Goal: Find specific page/section: Find specific page/section

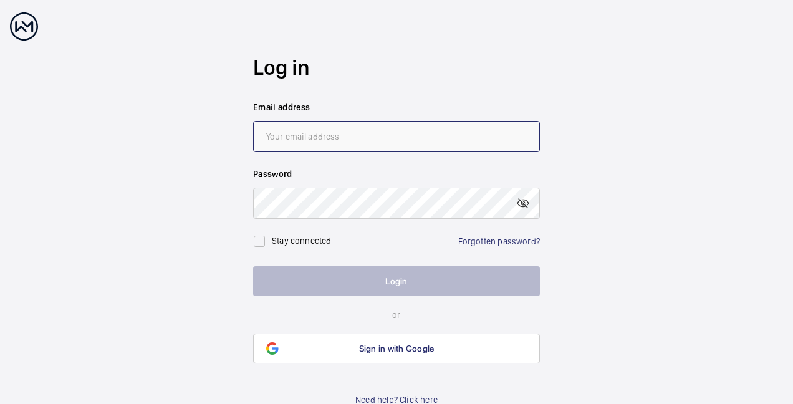
type input "[PERSON_NAME][EMAIL_ADDRESS][PERSON_NAME][DOMAIN_NAME]"
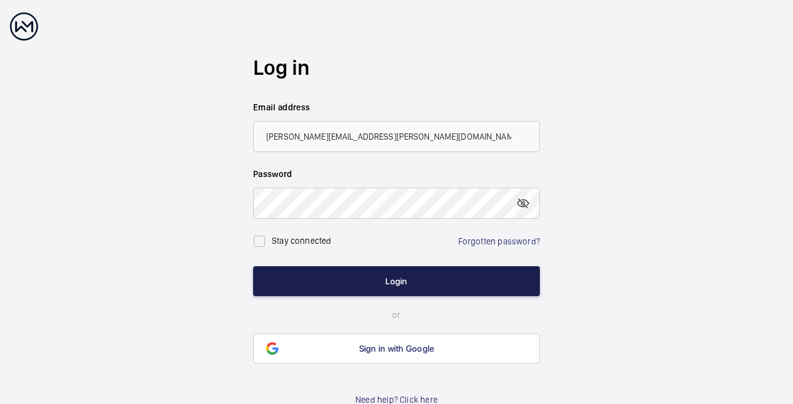
click at [361, 280] on button "Login" at bounding box center [396, 281] width 287 height 30
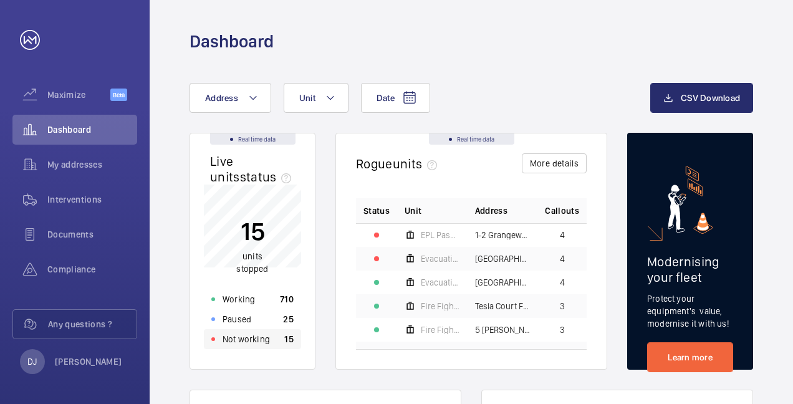
click at [252, 340] on p "Not working" at bounding box center [245, 339] width 47 height 12
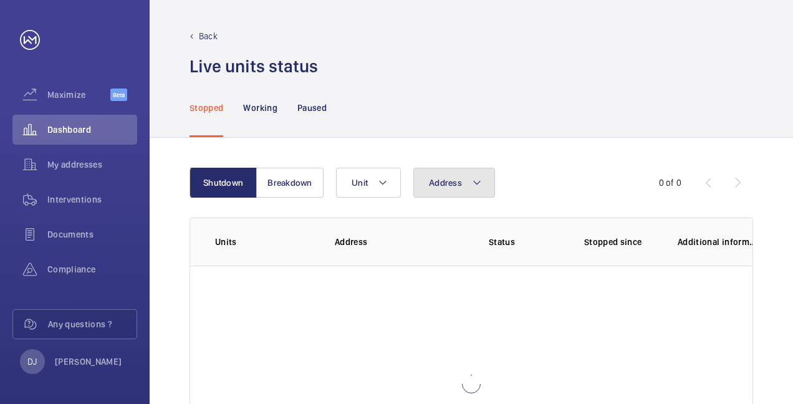
click at [445, 176] on button "Address" at bounding box center [454, 183] width 82 height 30
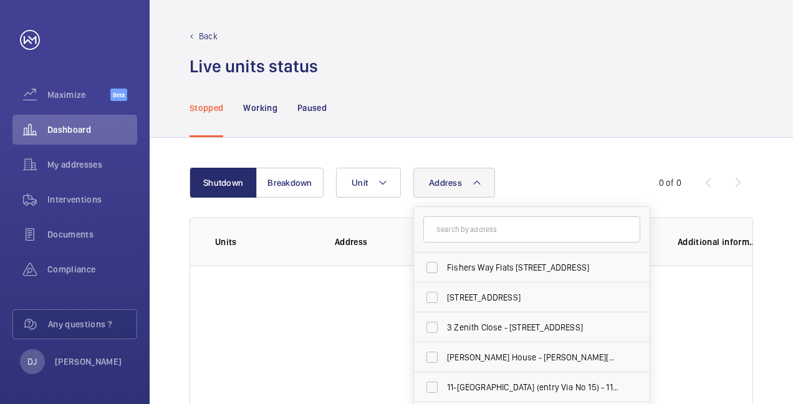
click at [467, 222] on input "text" at bounding box center [531, 229] width 217 height 26
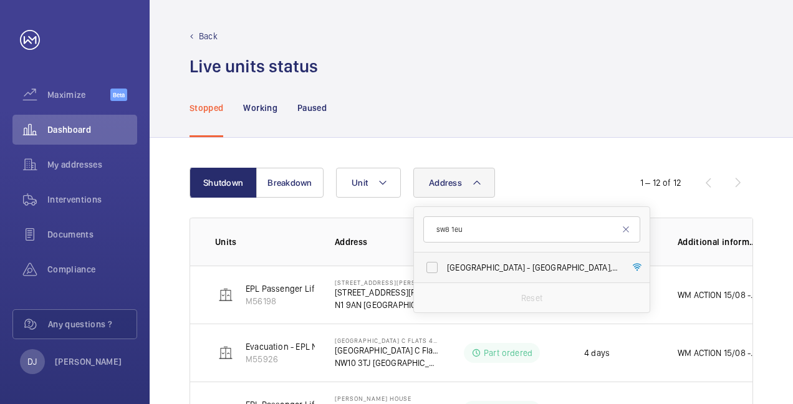
type input "sw8 1eu"
click at [497, 274] on label "[GEOGRAPHIC_DATA] - [GEOGRAPHIC_DATA]" at bounding box center [522, 267] width 217 height 30
click at [444, 274] on input "[GEOGRAPHIC_DATA] - [GEOGRAPHIC_DATA]" at bounding box center [431, 267] width 25 height 25
checkbox input "true"
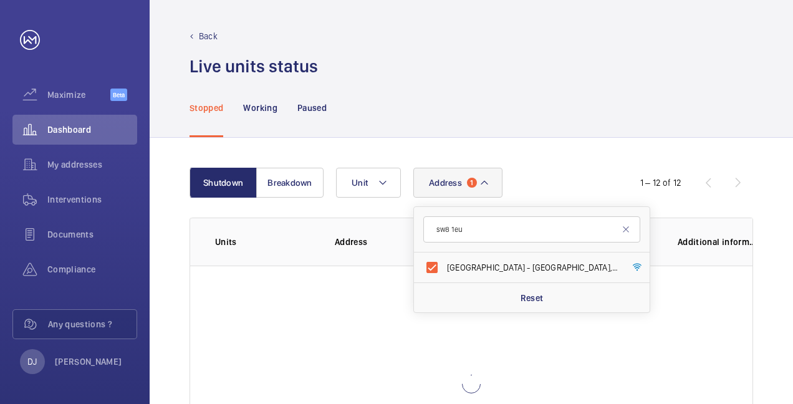
click at [548, 150] on div "Shutdown Breakdown Address [STREET_ADDRESS] Reset Unit 1 – 12 of 12 Units Addre…" at bounding box center [471, 335] width 643 height 394
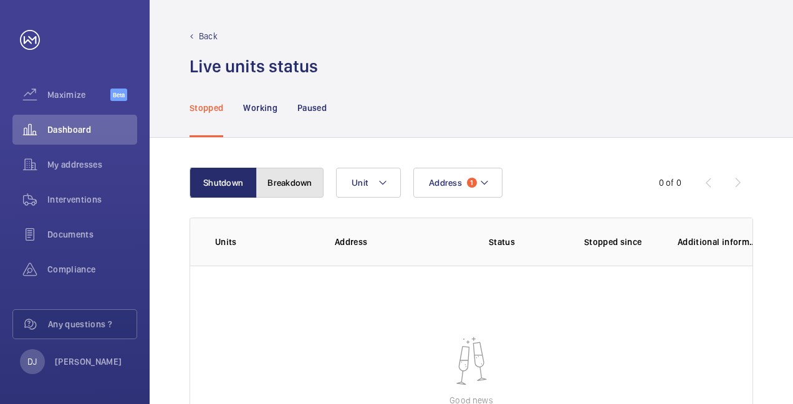
click at [272, 174] on button "Breakdown" at bounding box center [289, 183] width 67 height 30
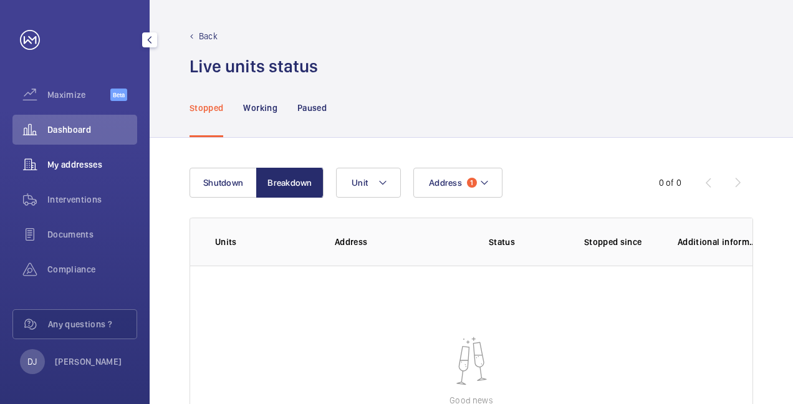
click at [97, 165] on span "My addresses" at bounding box center [92, 164] width 90 height 12
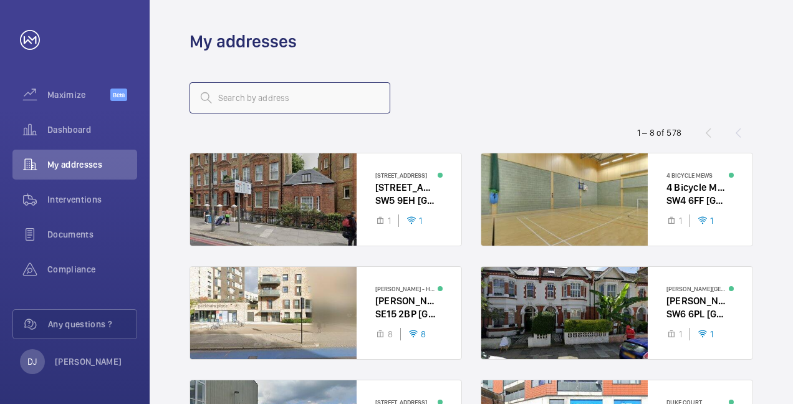
click at [305, 104] on input "text" at bounding box center [289, 97] width 201 height 31
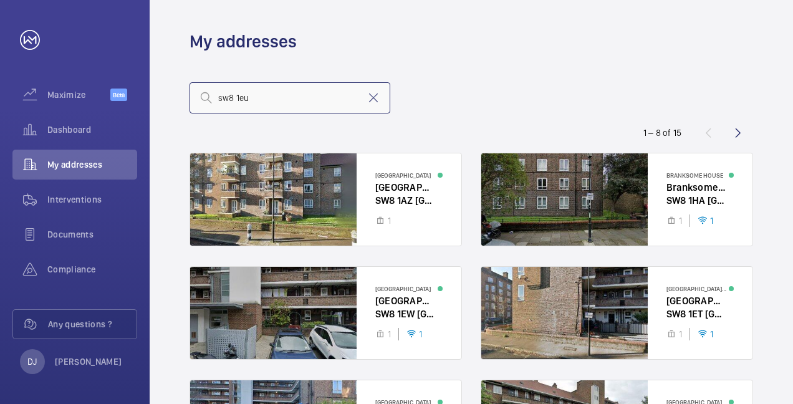
drag, startPoint x: 277, startPoint y: 97, endPoint x: 208, endPoint y: 96, distance: 69.2
click at [208, 96] on div "sw8 1eu" at bounding box center [289, 97] width 201 height 31
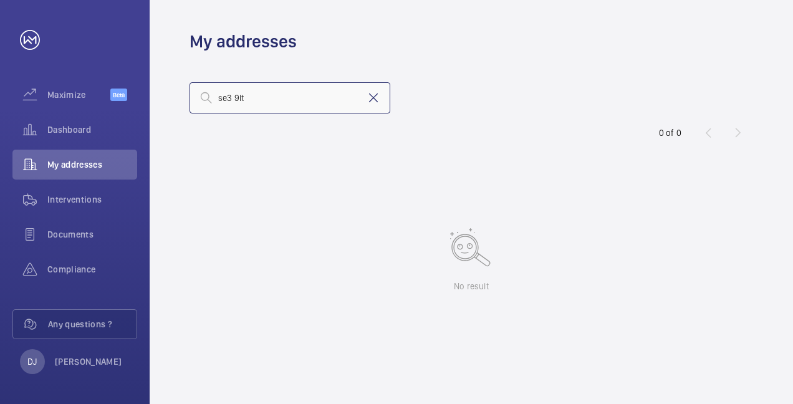
type input "se3 9lt"
click at [370, 98] on mat-icon at bounding box center [373, 97] width 15 height 15
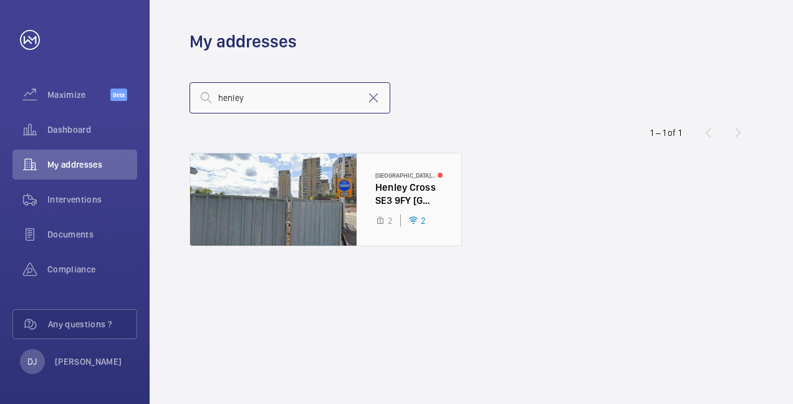
type input "henley"
click at [380, 204] on div at bounding box center [325, 199] width 271 height 92
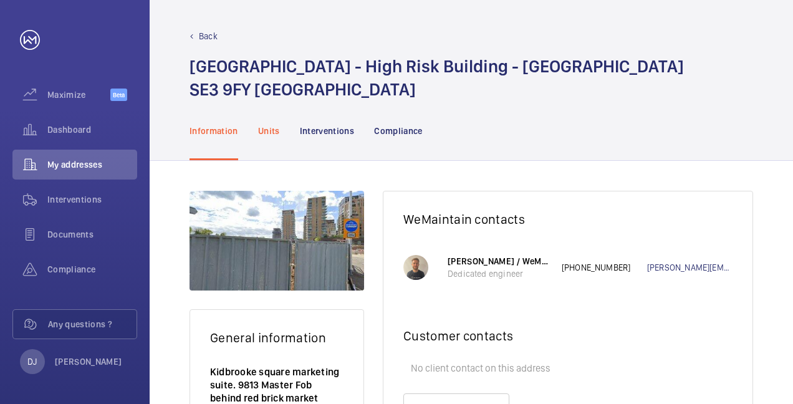
click at [260, 127] on p "Units" at bounding box center [269, 131] width 22 height 12
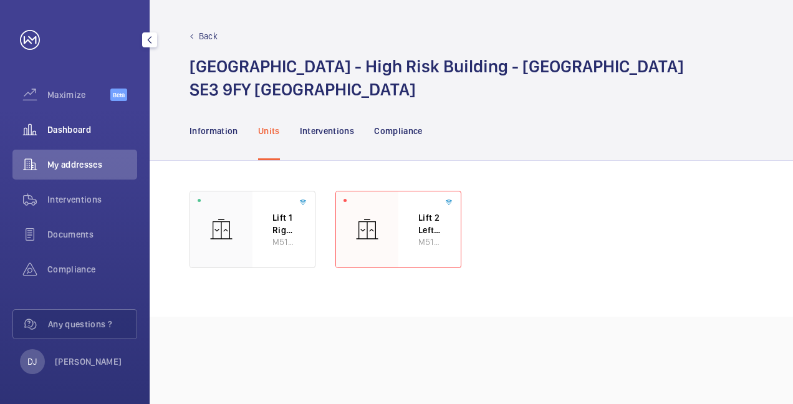
click at [52, 116] on div "Dashboard" at bounding box center [74, 130] width 125 height 30
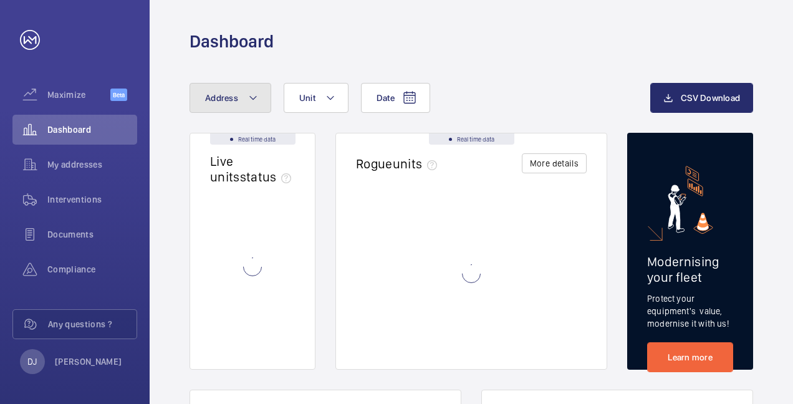
click at [245, 93] on button "Address" at bounding box center [230, 98] width 82 height 30
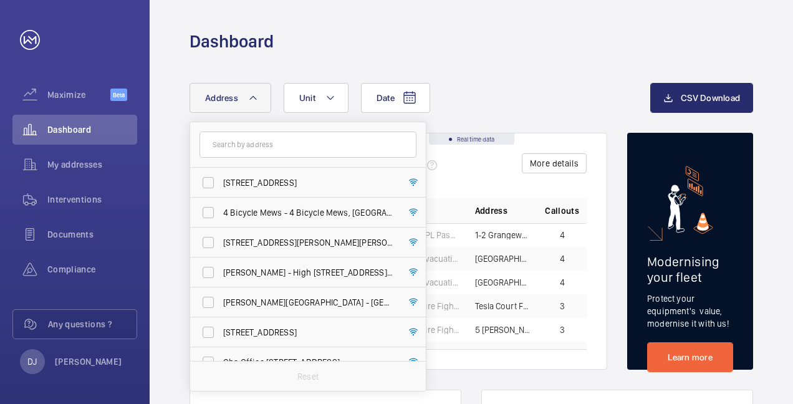
click at [285, 145] on input "text" at bounding box center [307, 144] width 217 height 26
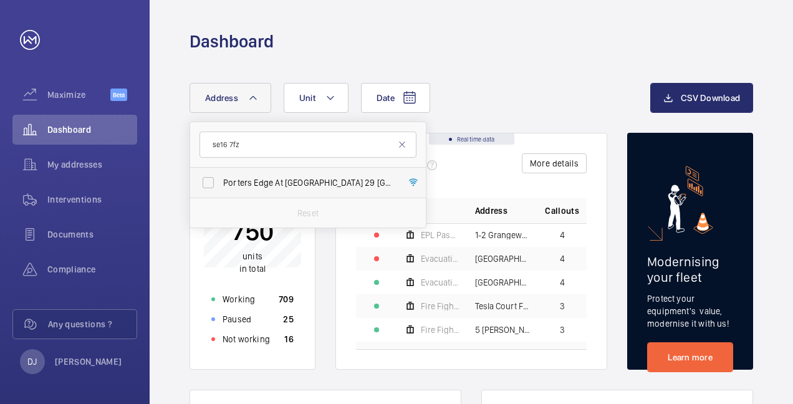
type input "se16 7fz"
click at [308, 184] on span "Porters Edge At [GEOGRAPHIC_DATA] 29 [GEOGRAPHIC_DATA] - High Risk Building - […" at bounding box center [308, 182] width 171 height 12
click at [221, 184] on input "Porters Edge At [GEOGRAPHIC_DATA] 29 [GEOGRAPHIC_DATA] - High Risk Building - […" at bounding box center [208, 182] width 25 height 25
checkbox input "true"
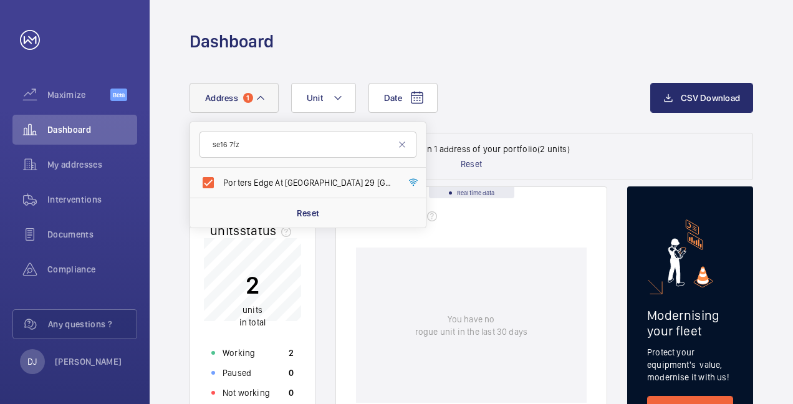
click at [563, 88] on div "Date Address 1 se16 7fz [GEOGRAPHIC_DATA] [STREET_ADDRESS] Risk Building - [GEO…" at bounding box center [419, 98] width 461 height 30
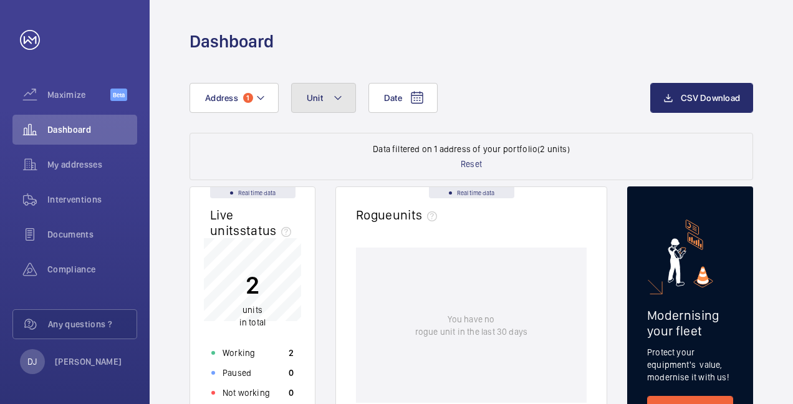
click at [314, 98] on span "Unit" at bounding box center [315, 98] width 16 height 10
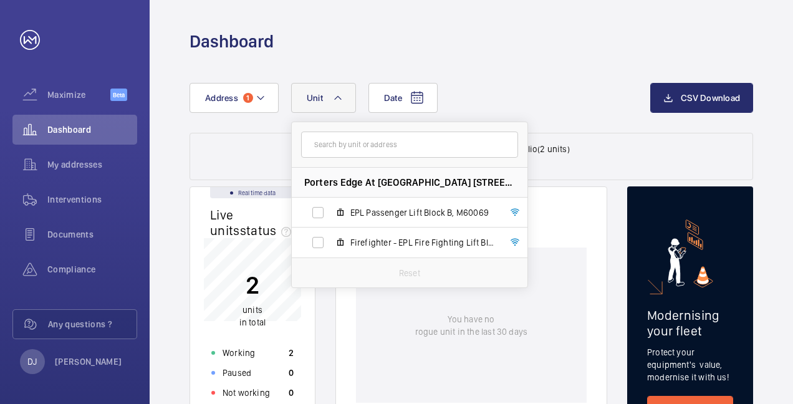
click at [556, 92] on div "Date Address 1 Unit [GEOGRAPHIC_DATA] 29 [GEOGRAPHIC_DATA] - High Risk Building…" at bounding box center [419, 98] width 461 height 30
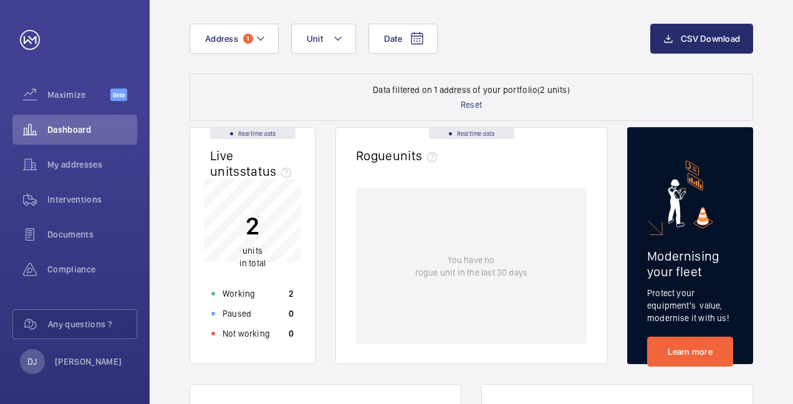
scroll to position [125, 0]
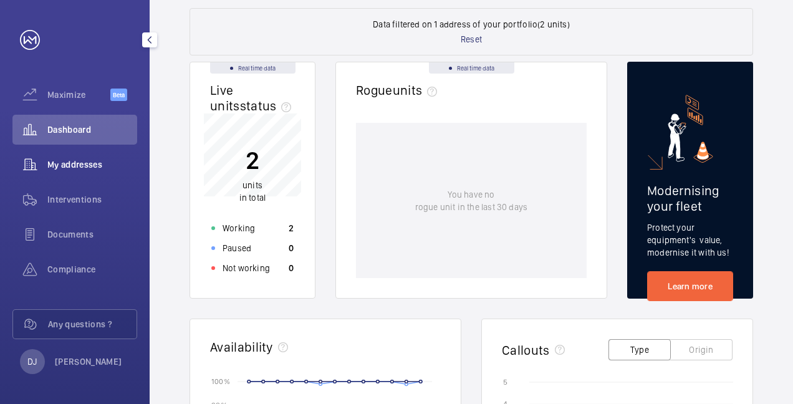
click at [60, 154] on div "My addresses" at bounding box center [74, 165] width 125 height 30
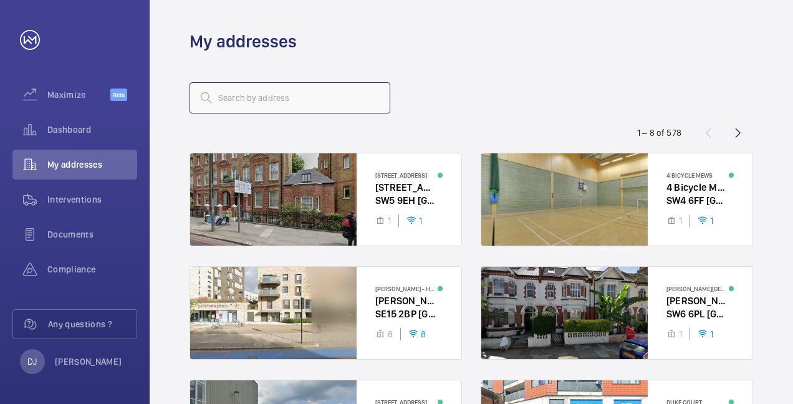
click at [277, 98] on input "text" at bounding box center [289, 97] width 201 height 31
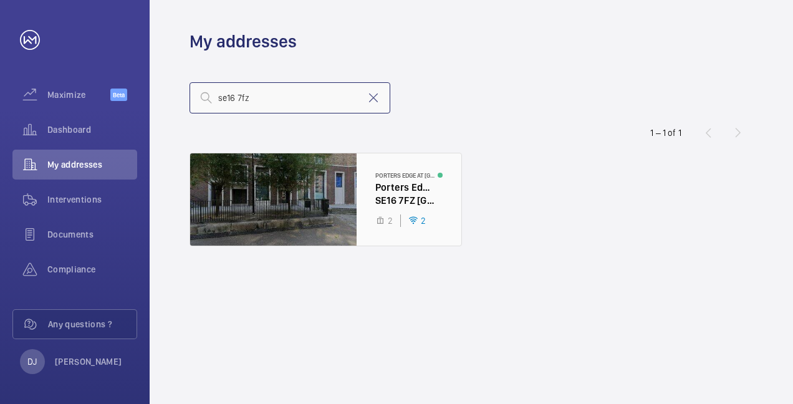
type input "se16 7fz"
click at [335, 206] on div at bounding box center [325, 199] width 271 height 92
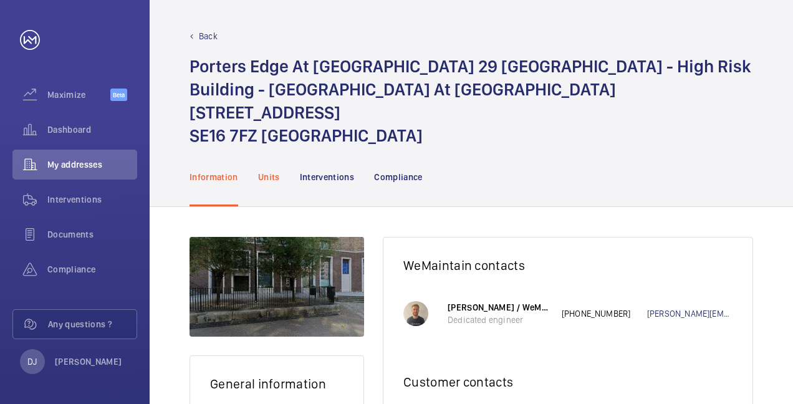
click at [274, 171] on p "Units" at bounding box center [269, 177] width 22 height 12
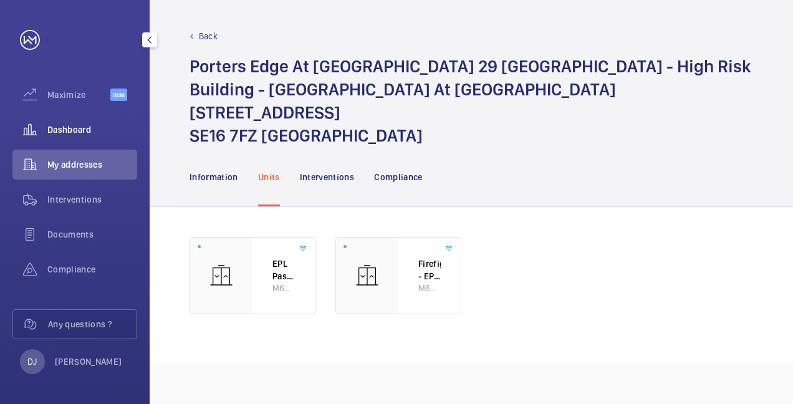
click at [70, 131] on span "Dashboard" at bounding box center [92, 129] width 90 height 12
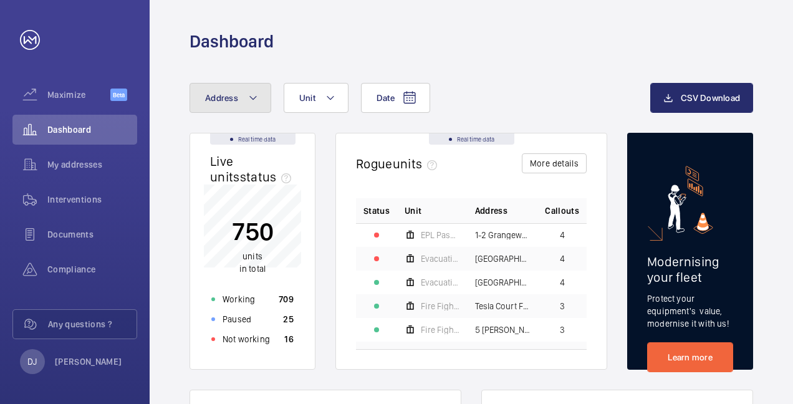
click at [232, 84] on button "Address" at bounding box center [230, 98] width 82 height 30
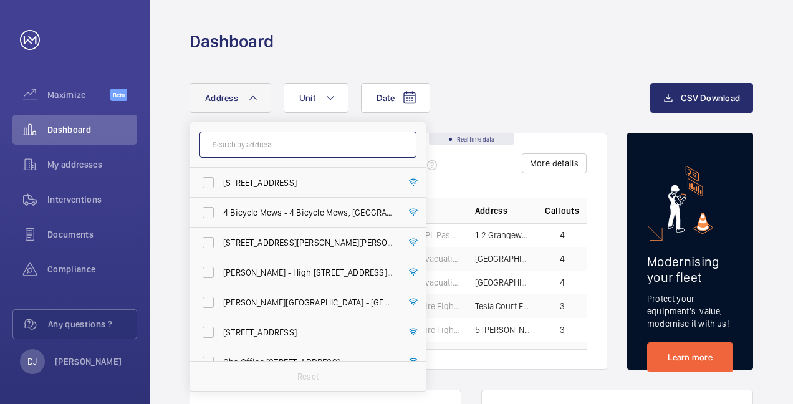
click at [254, 142] on input "text" at bounding box center [307, 144] width 217 height 26
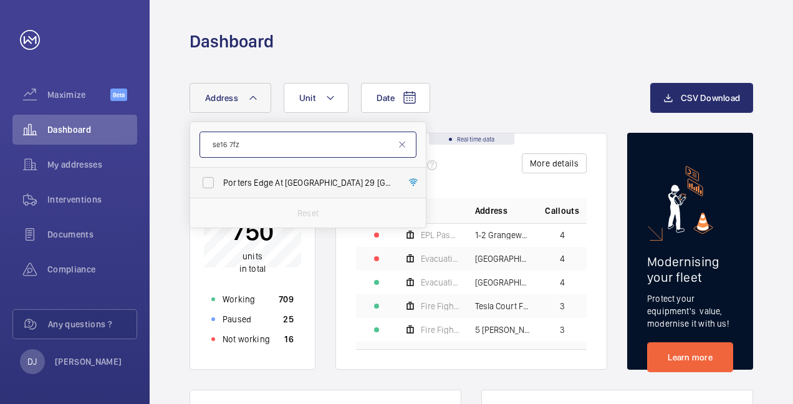
type input "se16 7fz"
click at [306, 185] on span "Porters Edge At [GEOGRAPHIC_DATA] 29 [GEOGRAPHIC_DATA] - High Risk Building - […" at bounding box center [308, 182] width 171 height 12
click at [221, 185] on input "Porters Edge At [GEOGRAPHIC_DATA] 29 [GEOGRAPHIC_DATA] - High Risk Building - […" at bounding box center [208, 182] width 25 height 25
checkbox input "true"
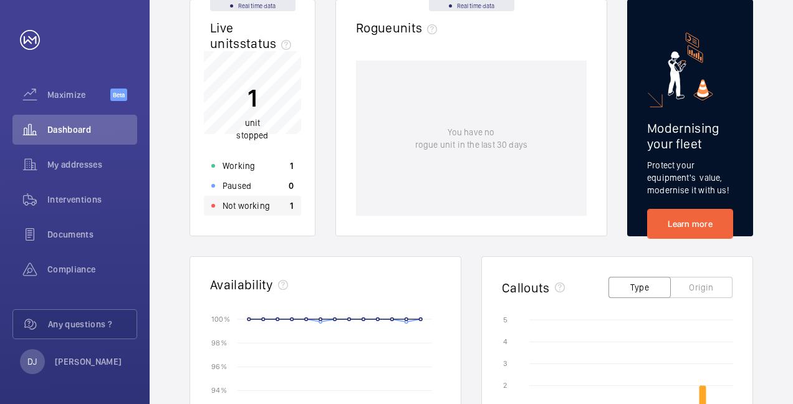
click at [254, 199] on p "Not working" at bounding box center [245, 205] width 47 height 12
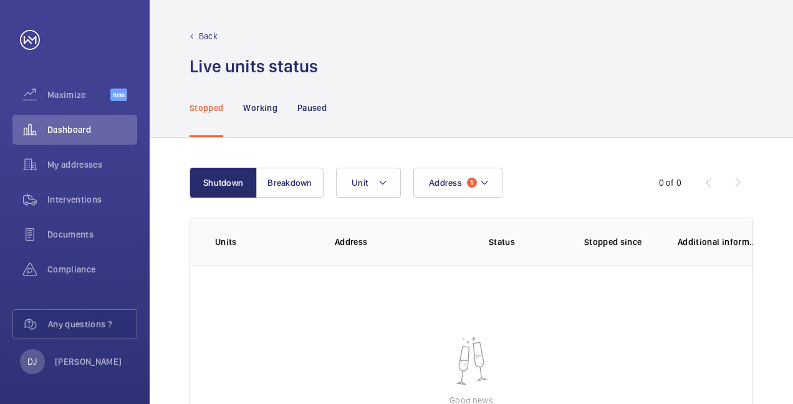
click at [199, 35] on p "Back" at bounding box center [208, 36] width 19 height 12
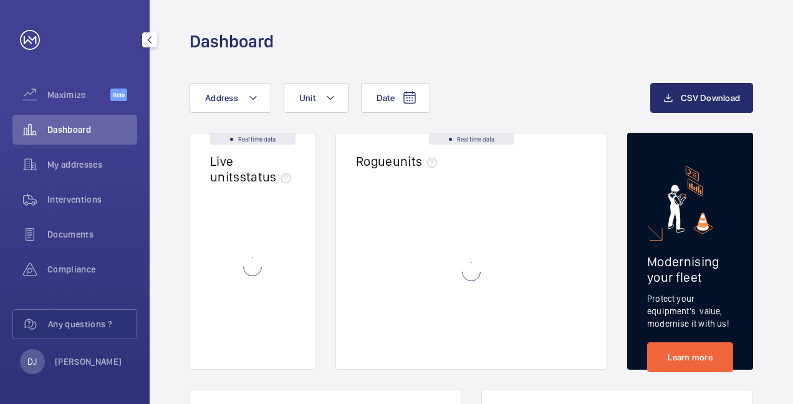
click at [70, 120] on div "Dashboard" at bounding box center [74, 130] width 125 height 30
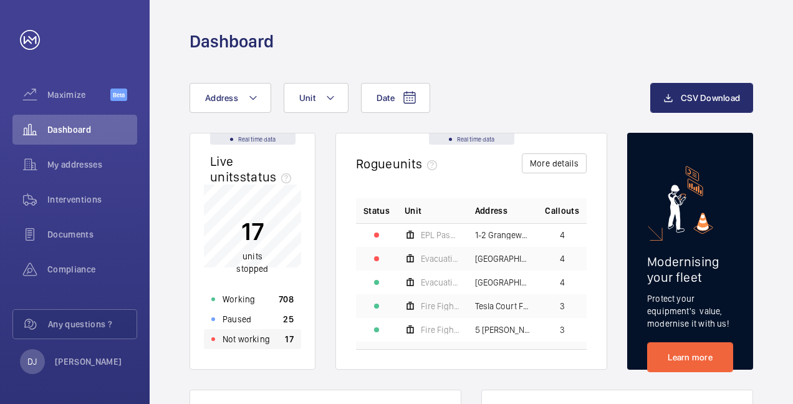
click at [291, 345] on p "17" at bounding box center [289, 339] width 9 height 12
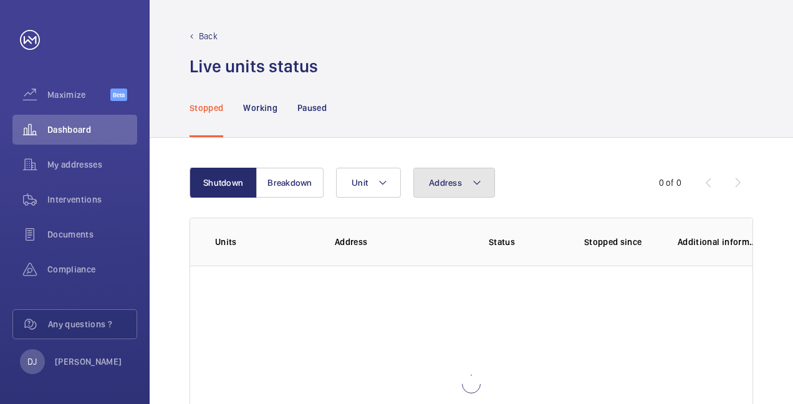
click at [454, 184] on span "Address" at bounding box center [445, 183] width 33 height 10
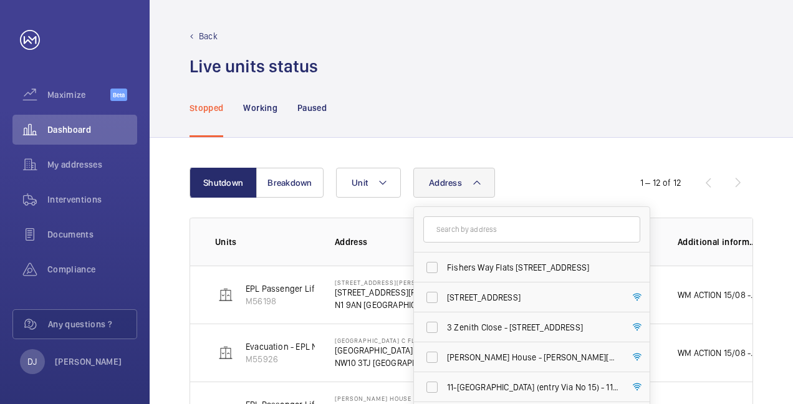
click at [463, 231] on input "text" at bounding box center [531, 229] width 217 height 26
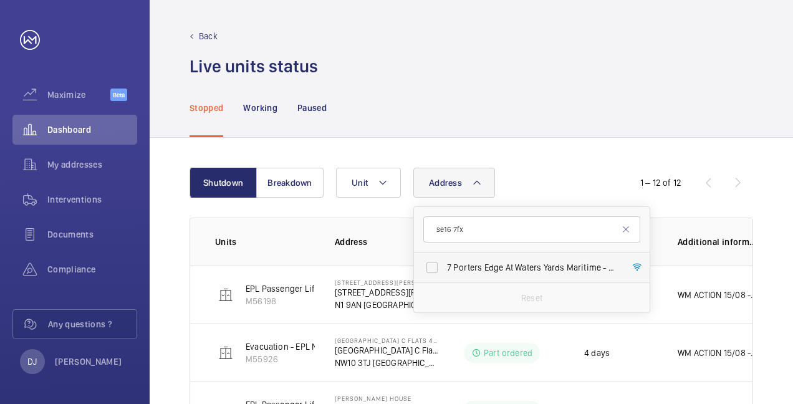
type input "se16 7fx"
click at [502, 269] on span "7 Porters Edge At Waters Yards Maritime - High Risk Building - [STREET_ADDRESS]" at bounding box center [532, 267] width 171 height 12
click at [444, 269] on input "7 Porters Edge At Waters Yards Maritime - High Risk Building - [STREET_ADDRESS]" at bounding box center [431, 267] width 25 height 25
checkbox input "true"
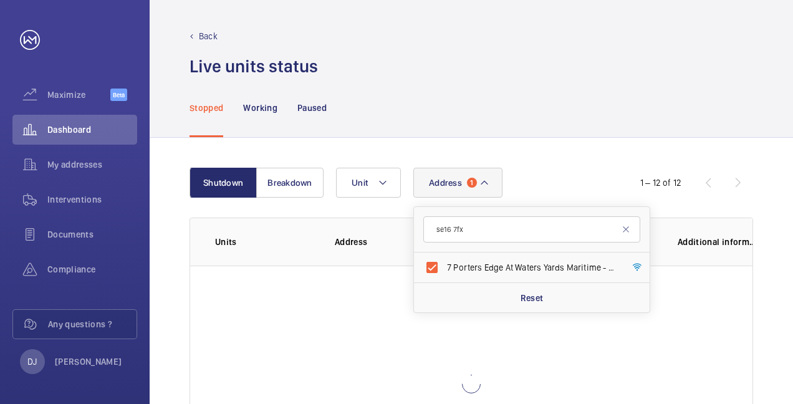
click at [557, 154] on div "Shutdown Breakdown Address 1 se16 7fx [GEOGRAPHIC_DATA] At [GEOGRAPHIC_DATA] Ma…" at bounding box center [471, 335] width 643 height 394
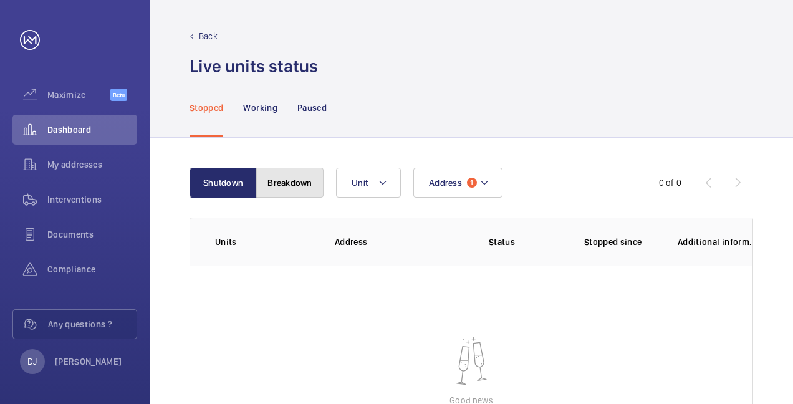
click at [283, 190] on button "Breakdown" at bounding box center [289, 183] width 67 height 30
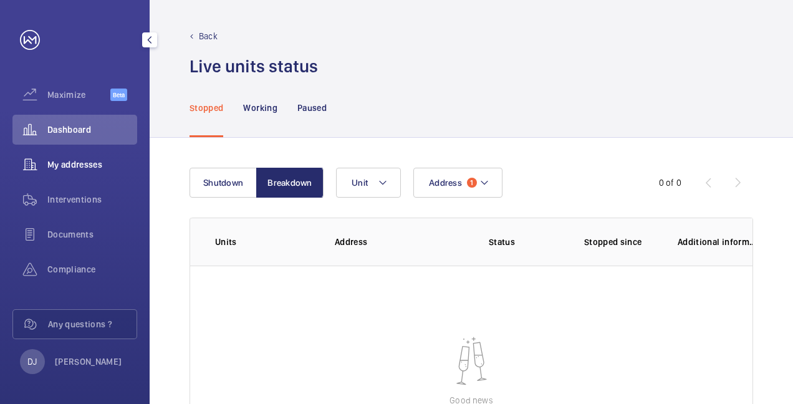
click at [85, 163] on span "My addresses" at bounding box center [92, 164] width 90 height 12
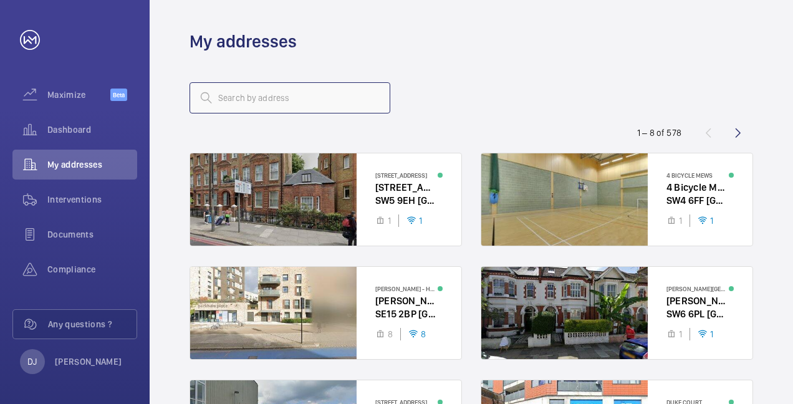
click at [290, 92] on input "text" at bounding box center [289, 97] width 201 height 31
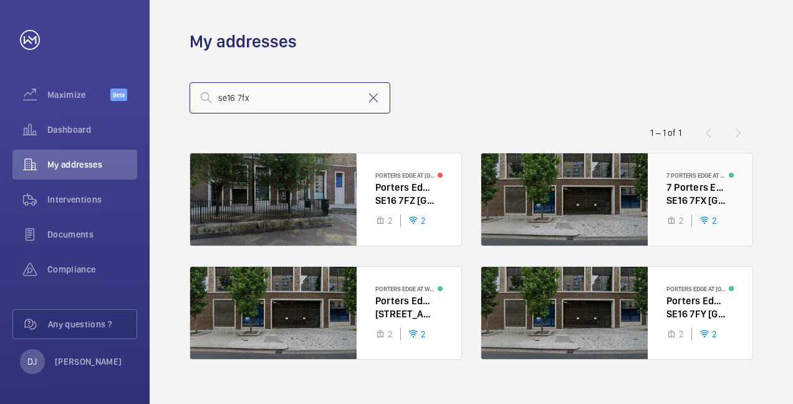
type input "se16 7fx"
click at [668, 197] on div at bounding box center [616, 199] width 271 height 92
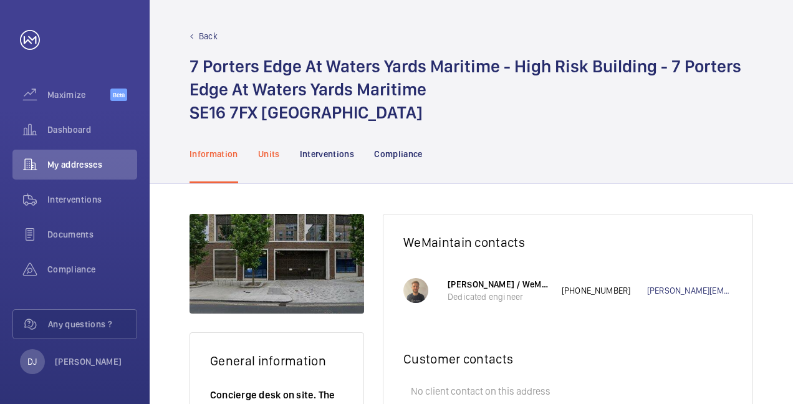
click at [276, 155] on p "Units" at bounding box center [269, 154] width 22 height 12
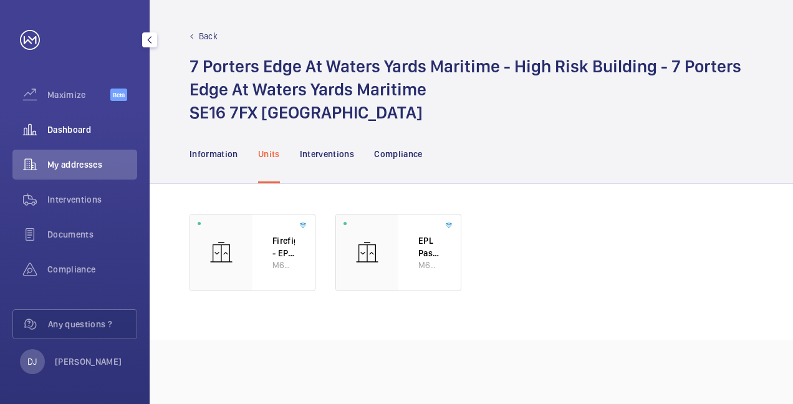
click at [84, 124] on span "Dashboard" at bounding box center [92, 129] width 90 height 12
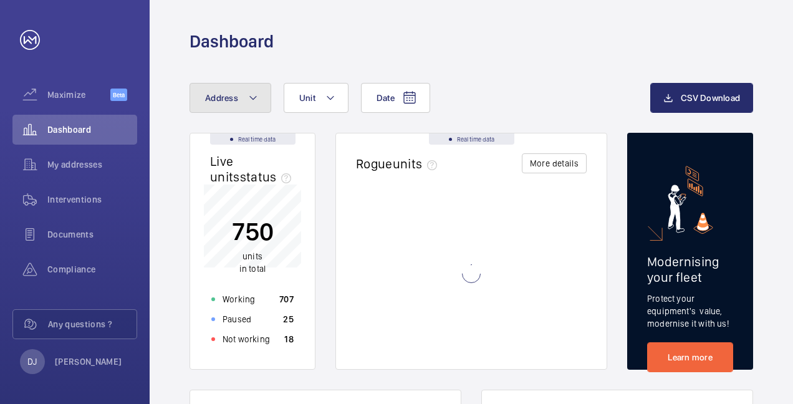
click at [244, 105] on button "Address" at bounding box center [230, 98] width 82 height 30
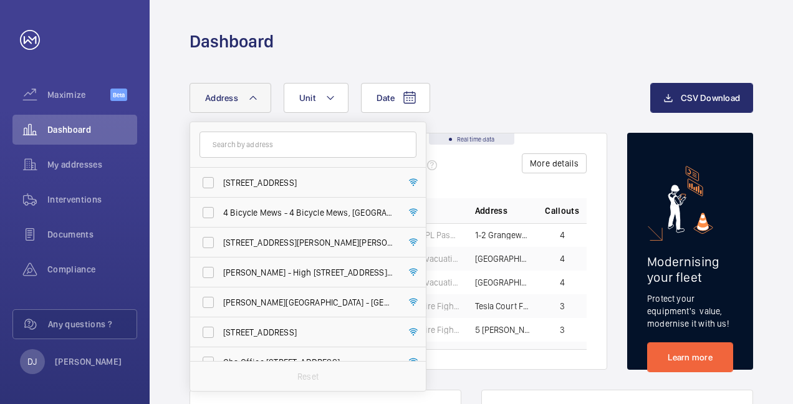
click at [542, 83] on div "Date Address [STREET_ADDRESS] 4 Bicycle Mews - 4 [STREET_ADDRESS][GEOGRAPHIC_DA…" at bounding box center [419, 98] width 461 height 30
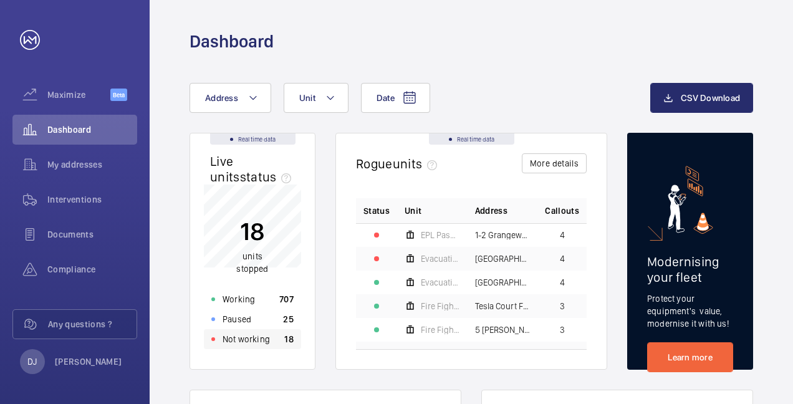
click at [259, 332] on div "Not working 18" at bounding box center [252, 339] width 97 height 20
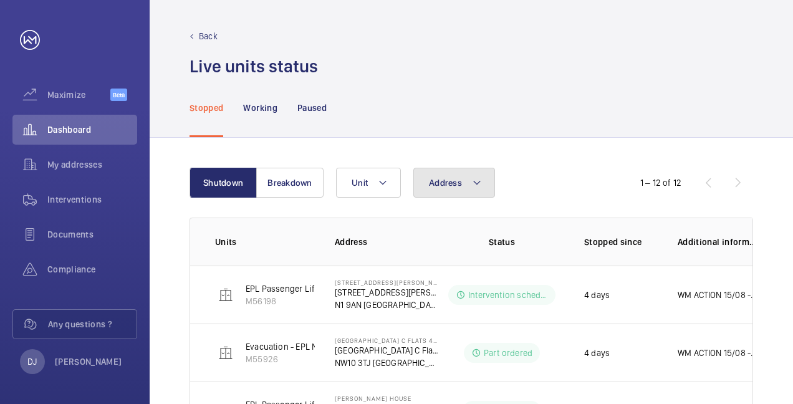
click at [457, 173] on button "Address" at bounding box center [454, 183] width 82 height 30
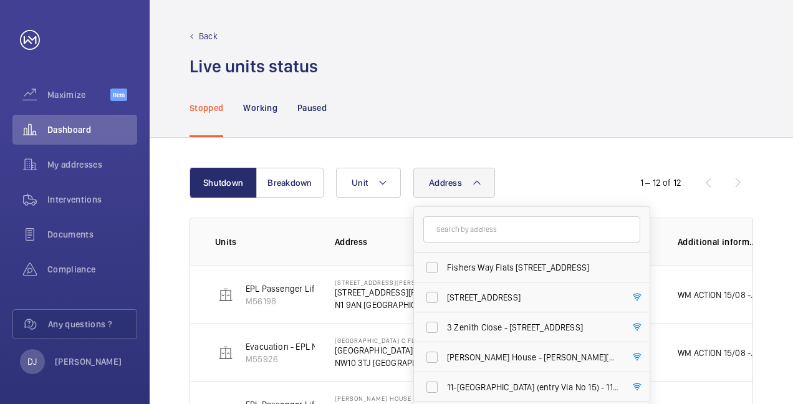
click at [446, 229] on input "text" at bounding box center [531, 229] width 217 height 26
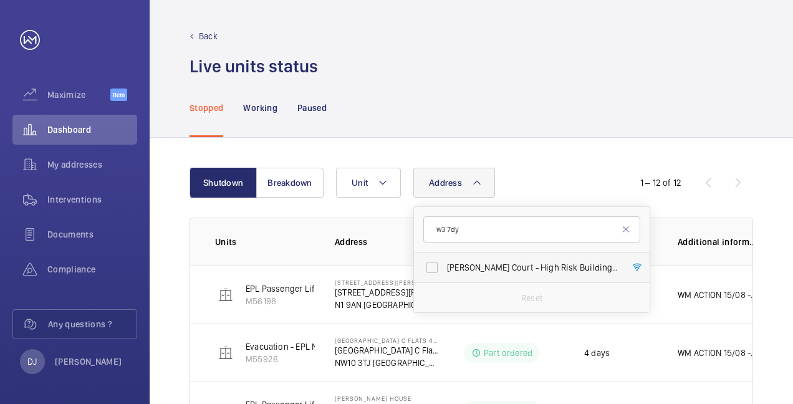
type input "w3 7dy"
click at [509, 271] on span "[PERSON_NAME] Court - High Risk Building - [PERSON_NAME][GEOGRAPHIC_DATA]" at bounding box center [532, 267] width 171 height 12
click at [444, 271] on input "[PERSON_NAME] Court - High Risk Building - [PERSON_NAME][GEOGRAPHIC_DATA]" at bounding box center [431, 267] width 25 height 25
checkbox input "true"
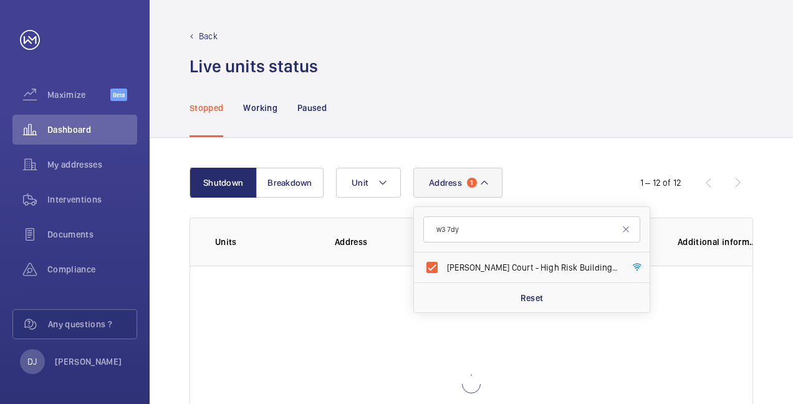
click at [571, 144] on div "Shutdown Breakdown Address [STREET_ADDRESS][PERSON_NAME][PERSON_NAME] Reset Uni…" at bounding box center [471, 335] width 643 height 394
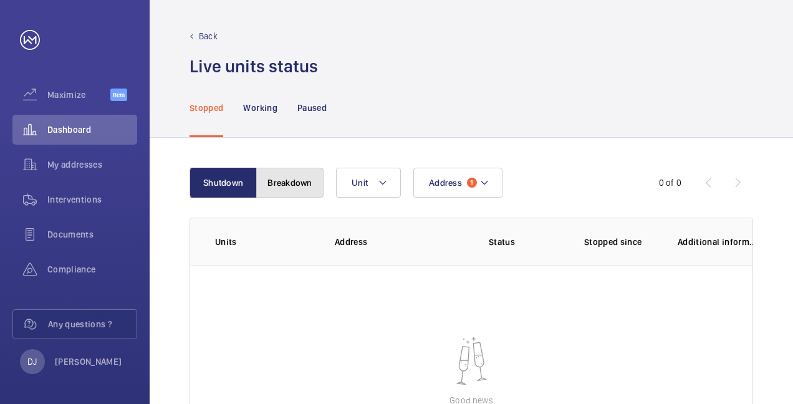
click at [276, 177] on button "Breakdown" at bounding box center [289, 183] width 67 height 30
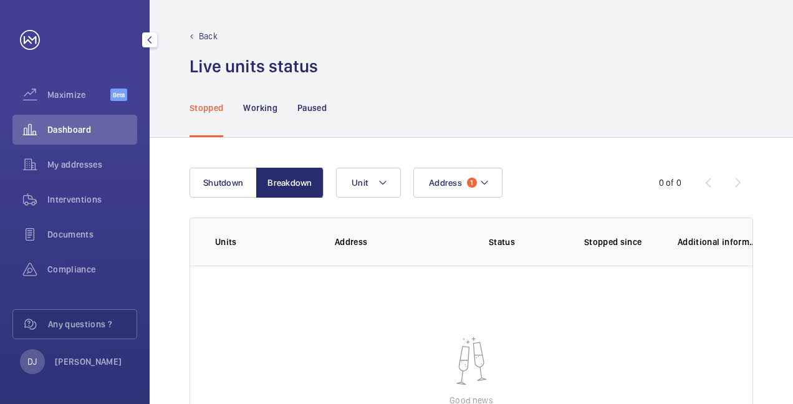
click at [86, 129] on span "Dashboard" at bounding box center [92, 129] width 90 height 12
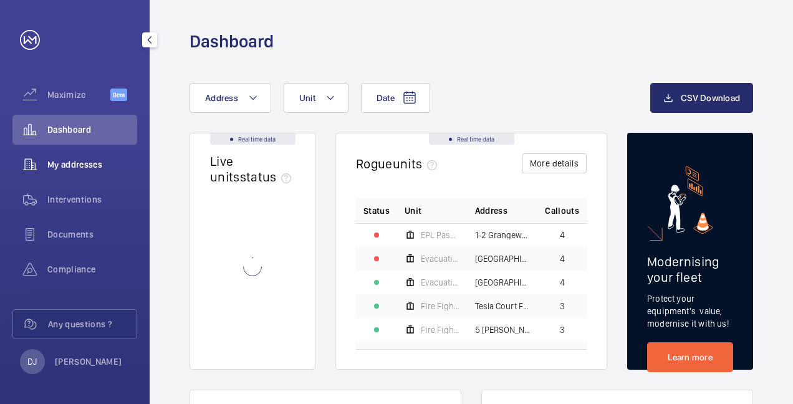
drag, startPoint x: 113, startPoint y: 162, endPoint x: 141, endPoint y: 151, distance: 30.0
click at [113, 162] on span "My addresses" at bounding box center [92, 164] width 90 height 12
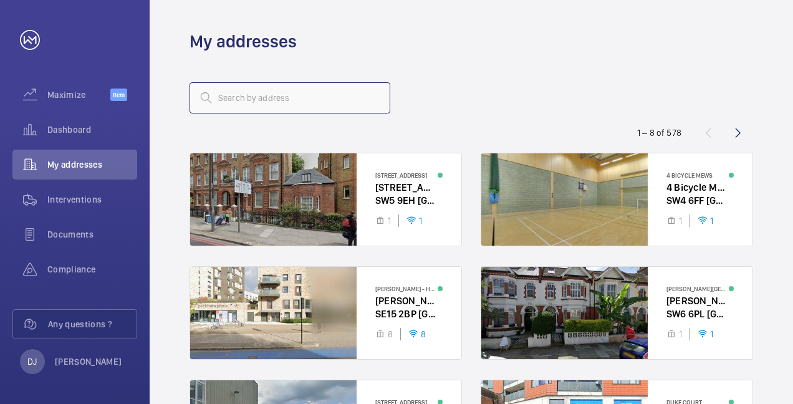
click at [236, 88] on input "text" at bounding box center [289, 97] width 201 height 31
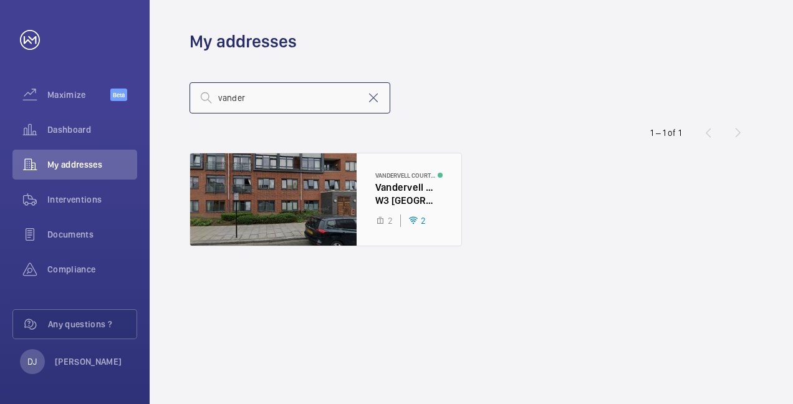
type input "vander"
click at [351, 183] on div at bounding box center [325, 199] width 271 height 92
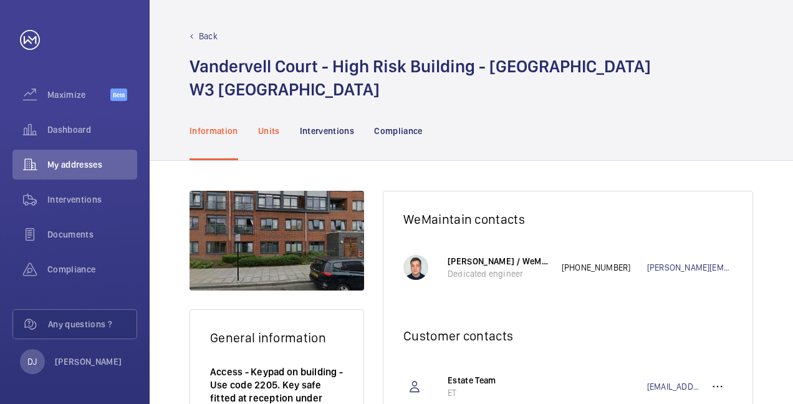
click at [267, 128] on p "Units" at bounding box center [269, 131] width 22 height 12
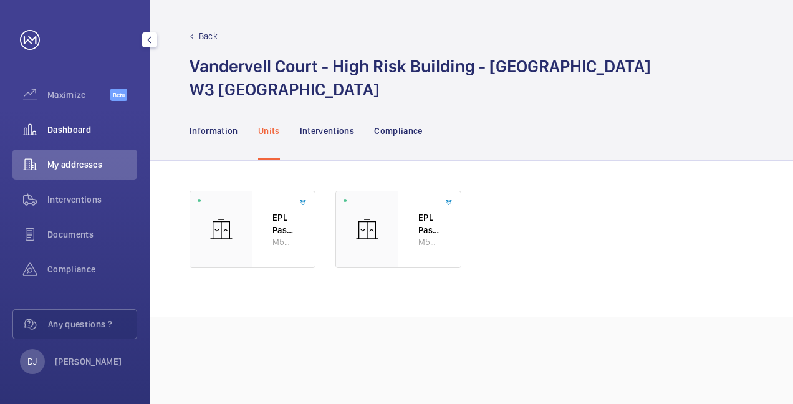
click at [77, 122] on div "Dashboard" at bounding box center [74, 130] width 125 height 30
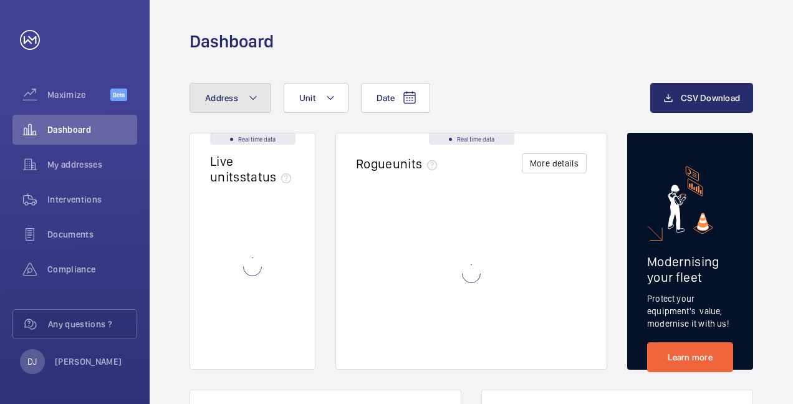
click at [250, 95] on mat-icon at bounding box center [253, 97] width 10 height 15
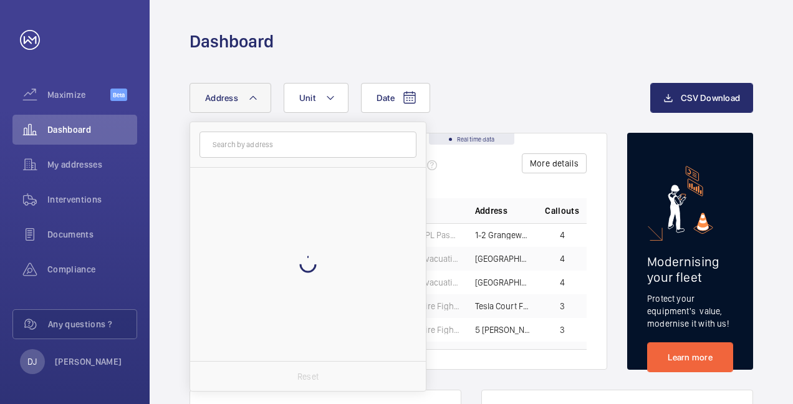
click at [302, 138] on input "text" at bounding box center [307, 144] width 217 height 26
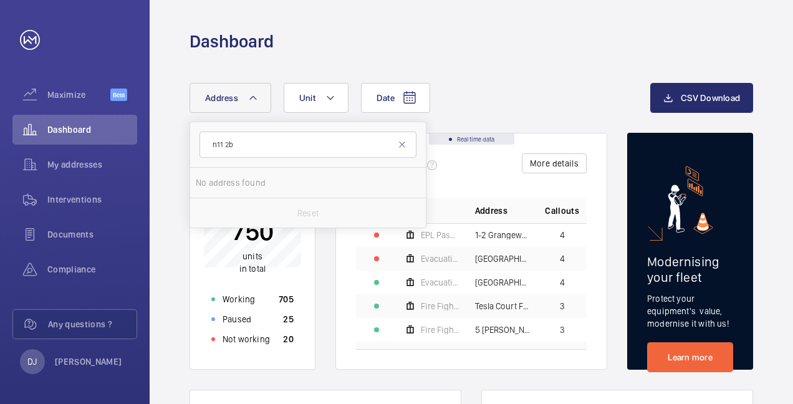
type input "n11 2bq"
drag, startPoint x: 283, startPoint y: 143, endPoint x: 176, endPoint y: 138, distance: 106.7
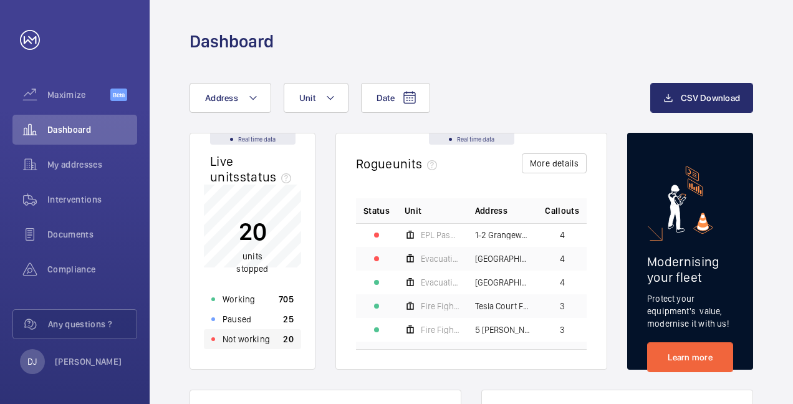
click at [260, 336] on p "Not working" at bounding box center [245, 339] width 47 height 12
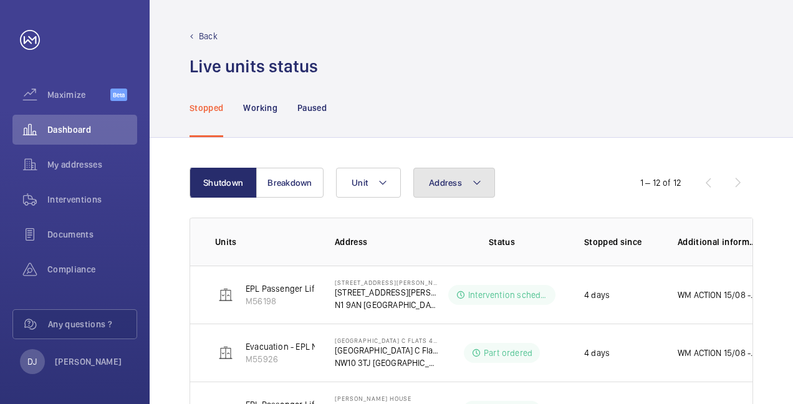
click at [456, 182] on span "Address" at bounding box center [445, 183] width 33 height 10
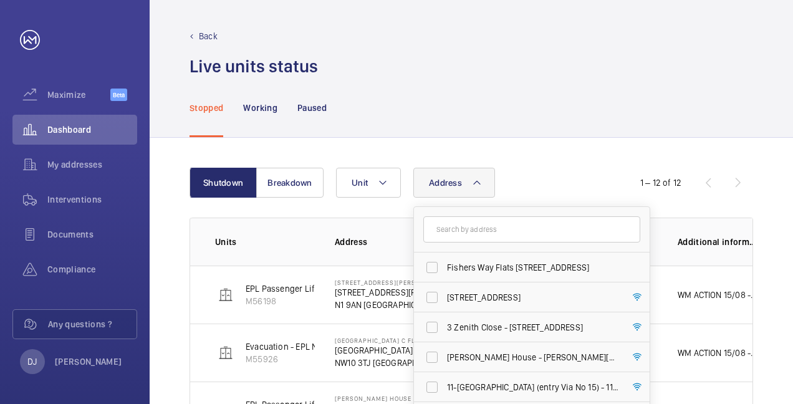
click at [470, 222] on input "text" at bounding box center [531, 229] width 217 height 26
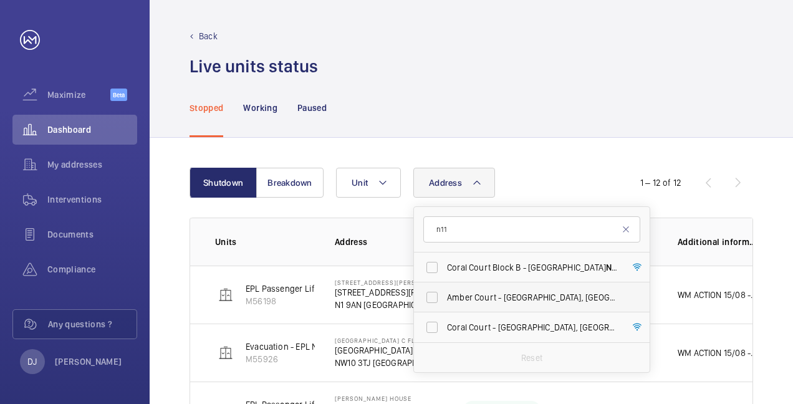
type input "n11"
click at [528, 287] on label "[STREET_ADDRESS]" at bounding box center [522, 297] width 217 height 30
click at [444, 287] on input "[STREET_ADDRESS]" at bounding box center [431, 297] width 25 height 25
checkbox input "true"
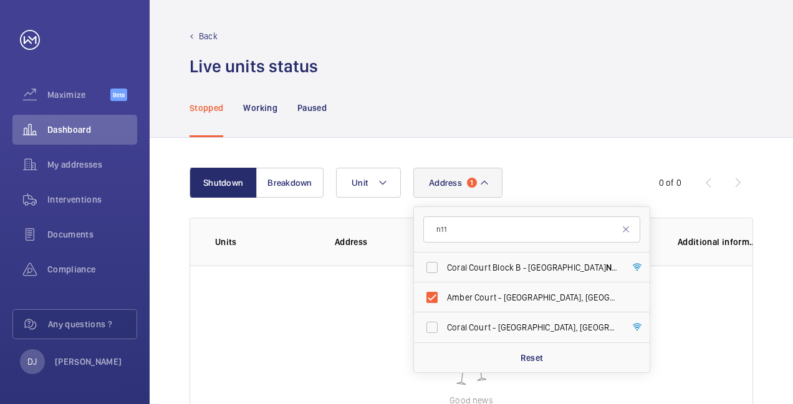
click at [620, 148] on div "Shutdown Breakdown Address [STREET_ADDRESS][GEOGRAPHIC_DATA][STREET_ADDRESS] Re…" at bounding box center [471, 335] width 643 height 394
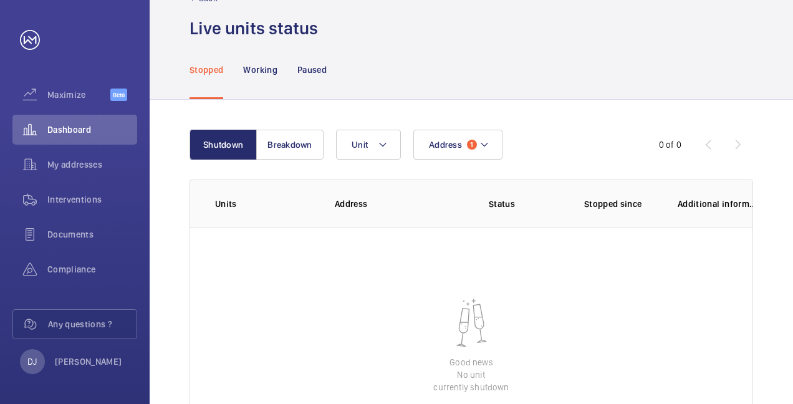
scroll to position [125, 0]
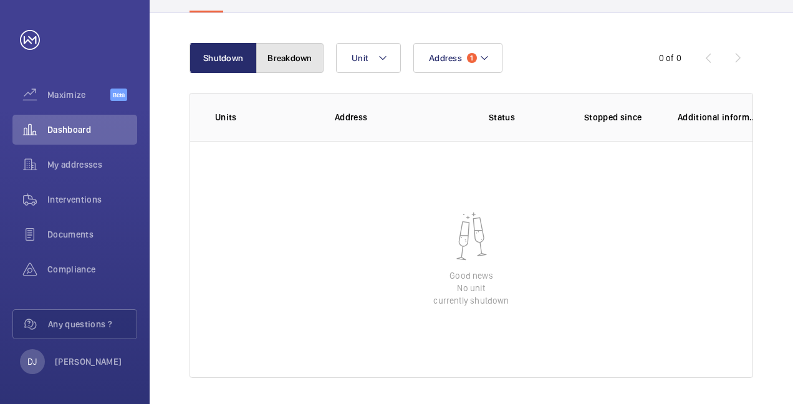
click at [296, 65] on button "Breakdown" at bounding box center [289, 58] width 67 height 30
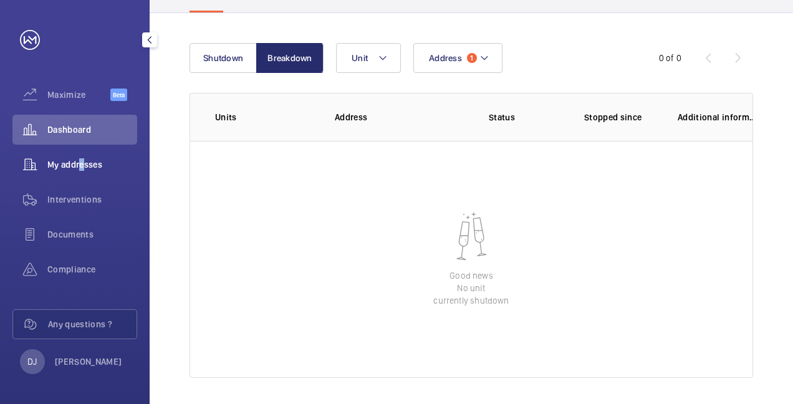
click at [79, 165] on span "My addresses" at bounding box center [92, 164] width 90 height 12
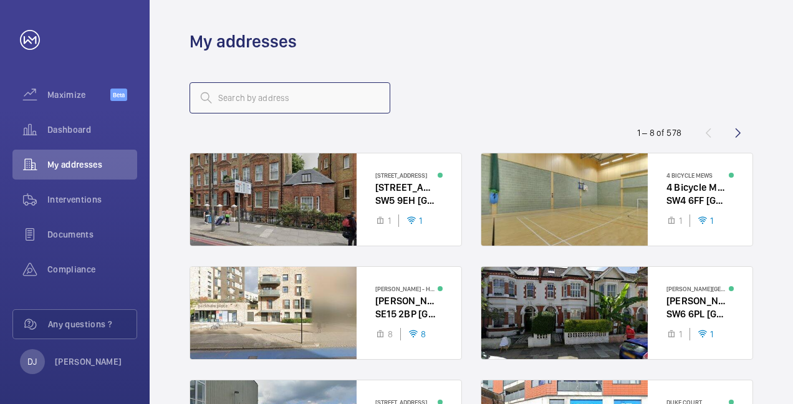
click at [270, 105] on input "text" at bounding box center [289, 97] width 201 height 31
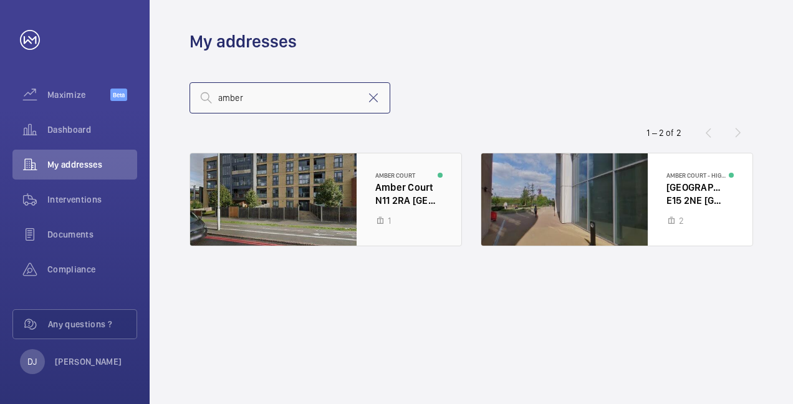
type input "amber"
click at [413, 194] on div at bounding box center [325, 199] width 271 height 92
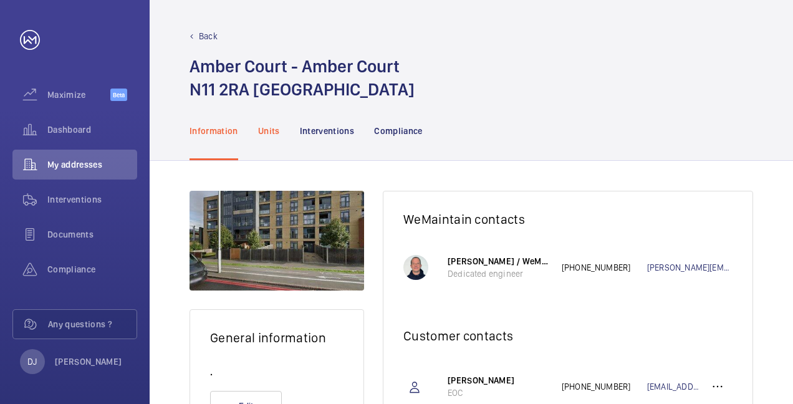
click at [276, 136] on p "Units" at bounding box center [269, 131] width 22 height 12
